Goal: Communication & Community: Answer question/provide support

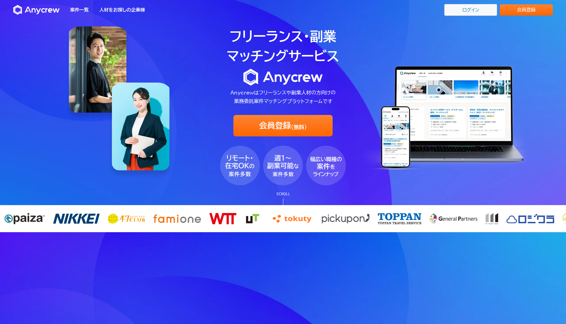
click at [479, 7] on link "ログイン" at bounding box center [470, 10] width 53 height 12
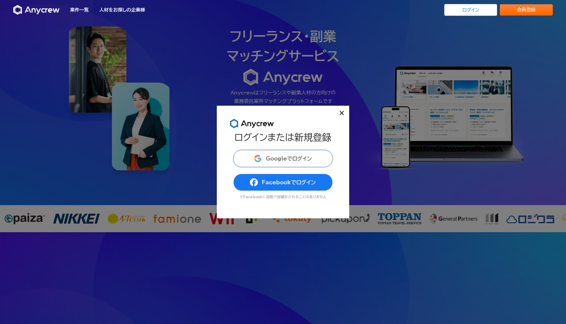
click at [279, 161] on span "Googleでログイン" at bounding box center [289, 158] width 46 height 5
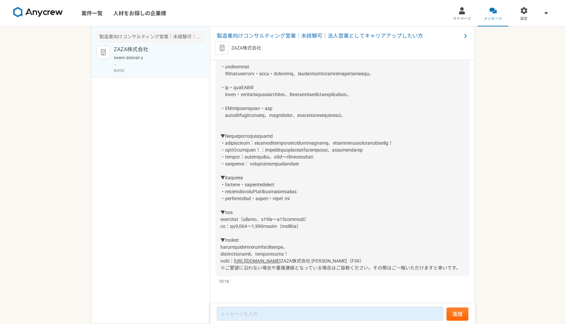
scroll to position [200, 0]
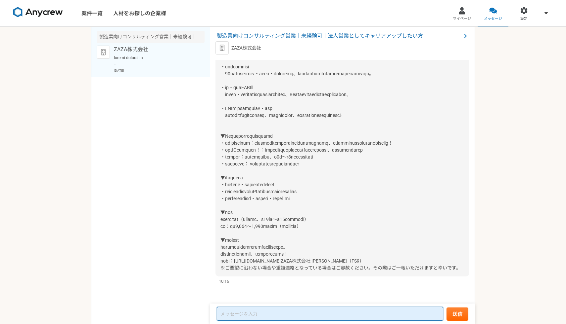
click at [236, 310] on textarea at bounding box center [330, 314] width 226 height 14
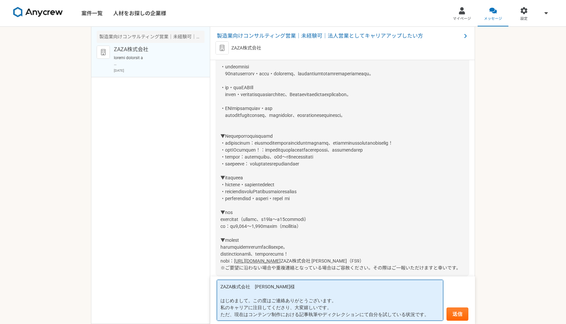
click at [330, 310] on textarea "ZAZA株式会社　[PERSON_NAME]様 はじめまして。この度はご連絡ありがとうございます。 私のキャリアに注目してくださり、大変嬉しいです。 ただ、現…" at bounding box center [330, 300] width 226 height 41
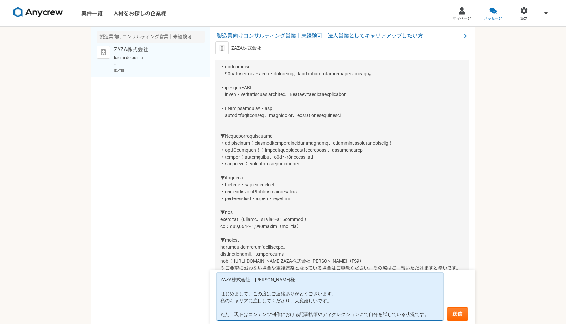
click at [234, 314] on textarea "ZAZA株式会社　[PERSON_NAME]様 はじめまして。この度はご連絡ありがとうございます。 私のキャリアに注目してくださり、大変嬉しいです。 ただ、現…" at bounding box center [330, 297] width 226 height 48
click at [413, 317] on textarea "ZAZA株式会社　[PERSON_NAME]様 はじめまして。この度はご連絡ありがとうございます。 私のキャリアに注目してくださり、大変嬉しいです。 現在はコ…" at bounding box center [330, 297] width 226 height 48
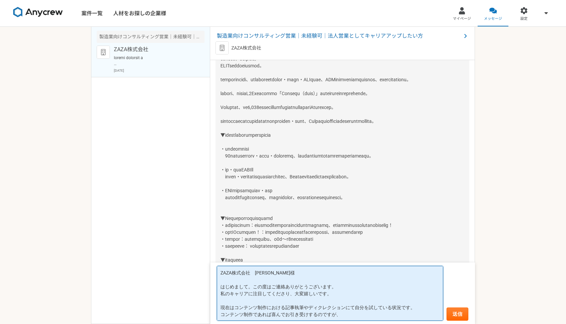
scroll to position [55, 0]
click at [332, 314] on textarea "ZAZA株式会社　[PERSON_NAME]様 はじめまして。この度はご連絡ありがとうございます。 私のキャリアに注目してくださり、大変嬉しいです。 現在はコ…" at bounding box center [330, 293] width 226 height 55
click at [383, 313] on textarea "ZAZA株式会社　[PERSON_NAME]様 はじめまして。この度はご連絡ありがとうございます。 私のキャリアに注目してくださり、大変嬉しいです。 現在はコ…" at bounding box center [330, 293] width 226 height 55
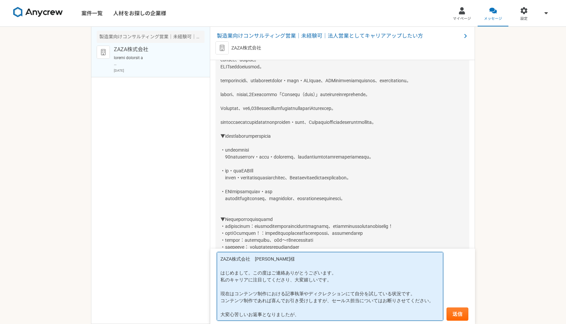
click at [330, 301] on textarea "ZAZA株式会社　[PERSON_NAME]様 はじめまして。この度はご連絡ありがとうございます。 私のキャリアに注目してくださり、大変嬉しいです。 現在はコ…" at bounding box center [330, 286] width 226 height 69
click at [362, 296] on textarea "ZAZA株式会社　[PERSON_NAME]様 はじめまして。この度はご連絡ありがとうございます。 私のキャリアに注目してくださり、大変嬉しいです。 現在はコ…" at bounding box center [330, 286] width 226 height 69
click at [308, 316] on textarea "ZAZA株式会社　[PERSON_NAME]様 はじめまして。この度はご連絡ありがとうございます。 私のキャリアに注目してくださり、大変嬉しいです。 現在はコ…" at bounding box center [330, 286] width 226 height 69
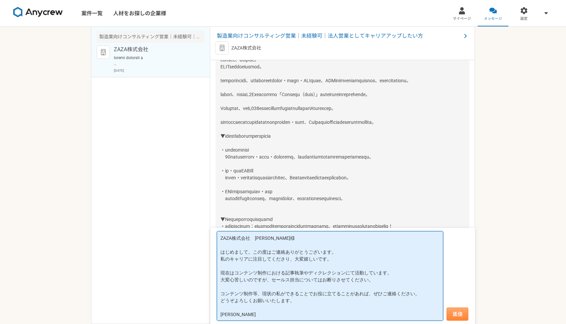
type textarea "ZAZA株式会社　[PERSON_NAME]様 はじめまして。この度はご連絡ありがとうございます。 私のキャリアに注目してくださり、大変嬉しいです。 現在はコ…"
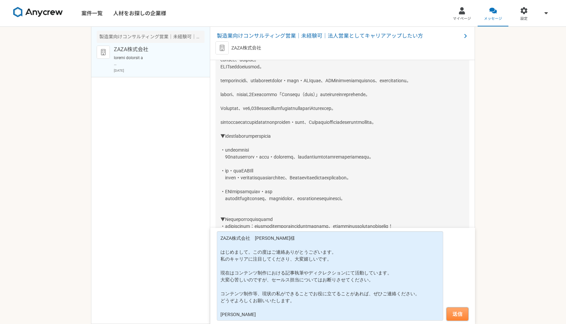
click at [456, 312] on button "送信" at bounding box center [457, 314] width 22 height 13
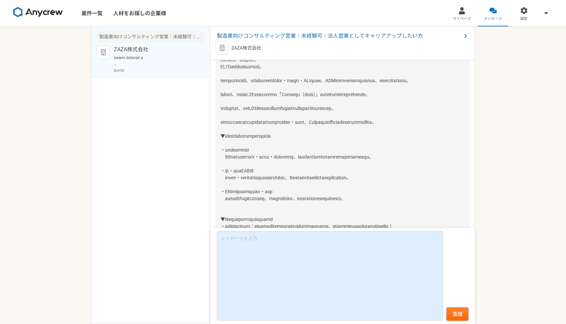
scroll to position [326, 0]
